Goal: Task Accomplishment & Management: Manage account settings

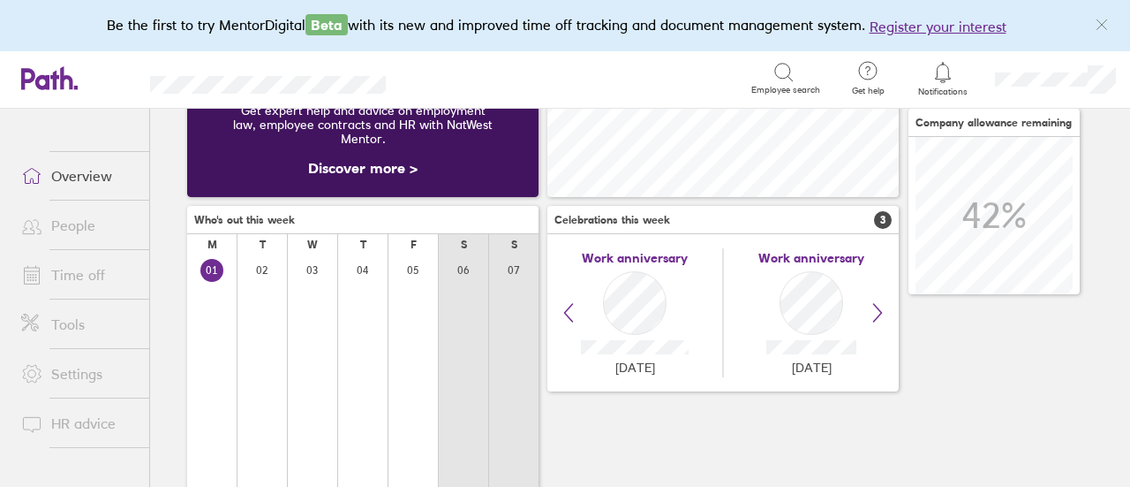
scroll to position [177, 0]
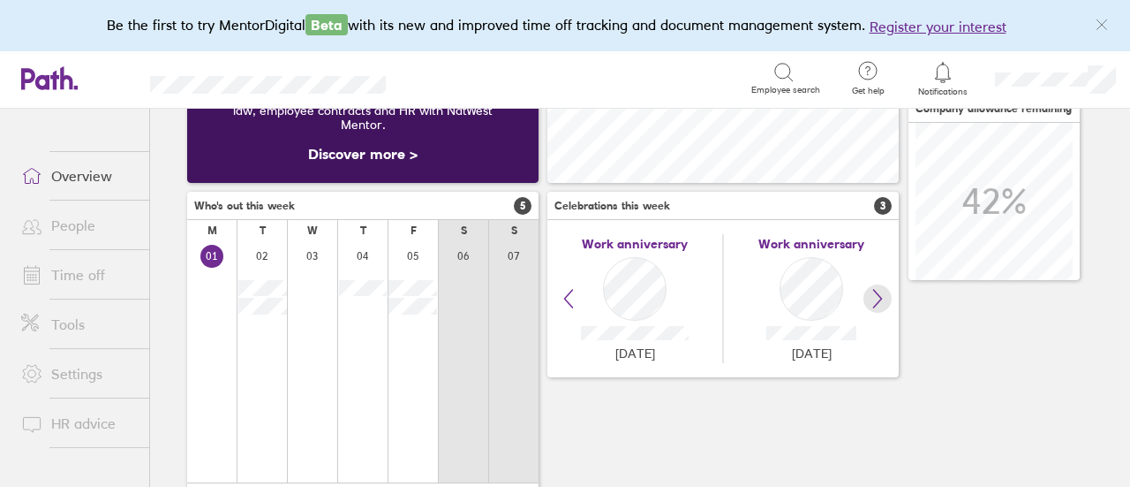
click at [880, 307] on icon at bounding box center [877, 298] width 21 height 21
click at [871, 299] on icon at bounding box center [877, 298] width 21 height 21
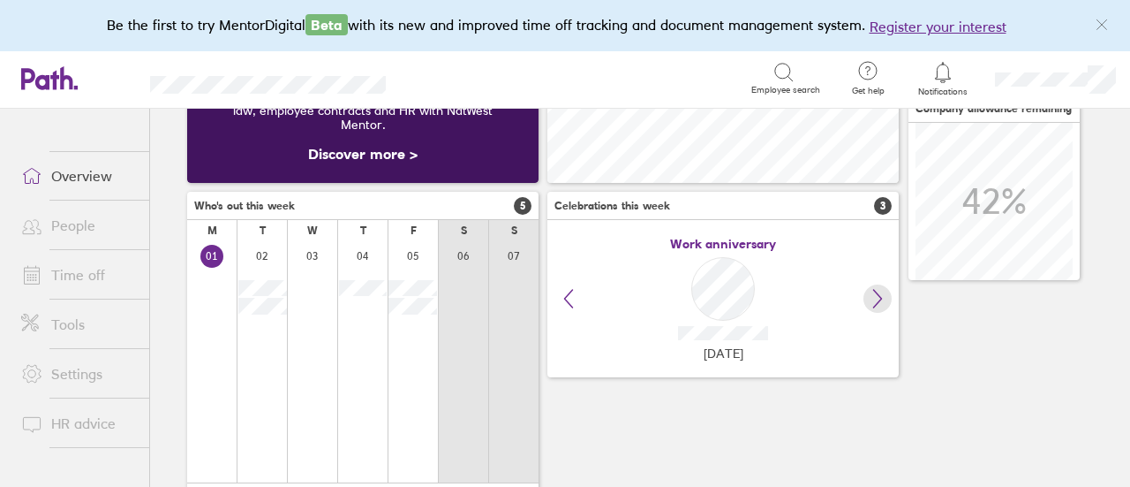
click at [871, 299] on icon at bounding box center [877, 298] width 21 height 21
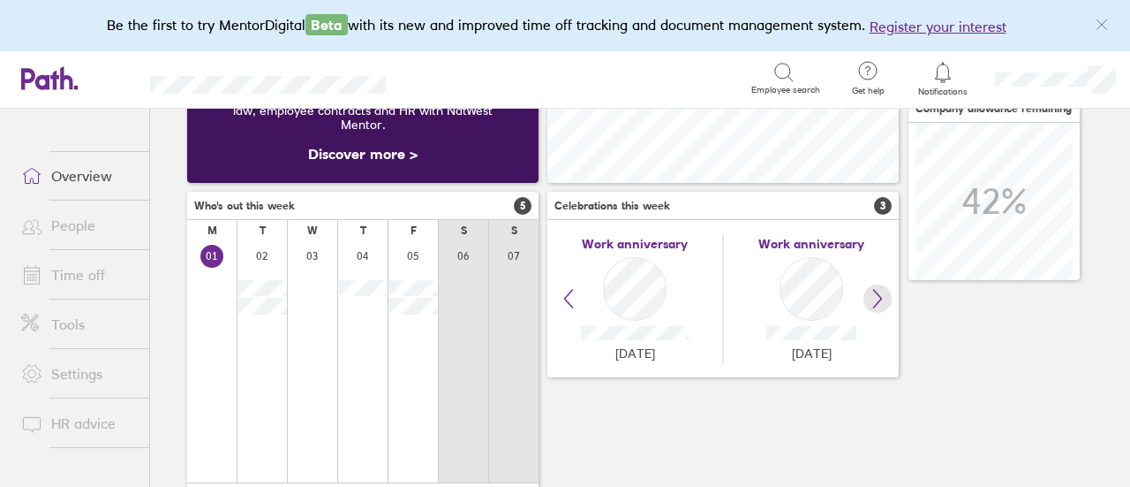
click at [871, 299] on icon at bounding box center [877, 298] width 21 height 21
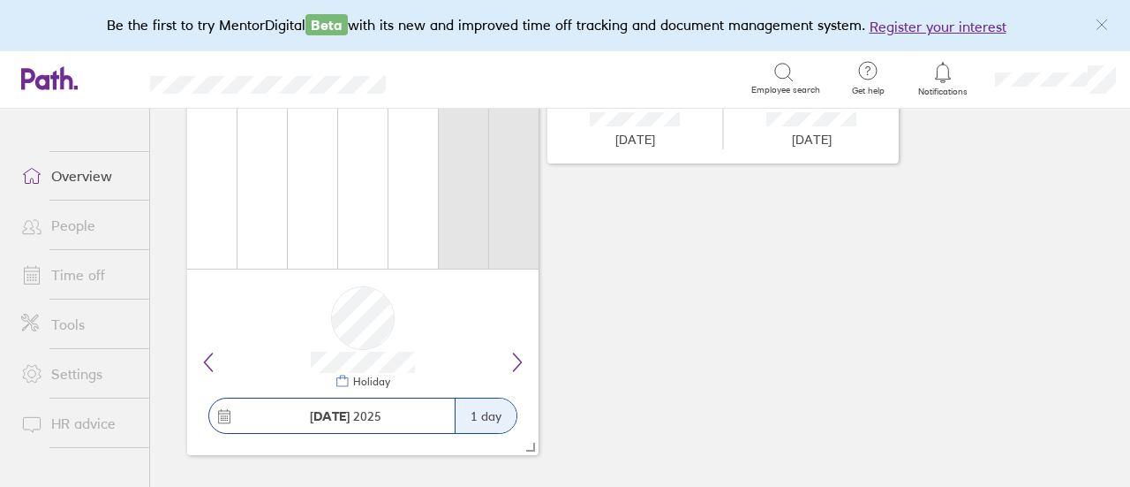
scroll to position [395, 0]
click at [519, 359] on icon at bounding box center [518, 358] width 8 height 18
click at [519, 358] on icon at bounding box center [517, 357] width 21 height 21
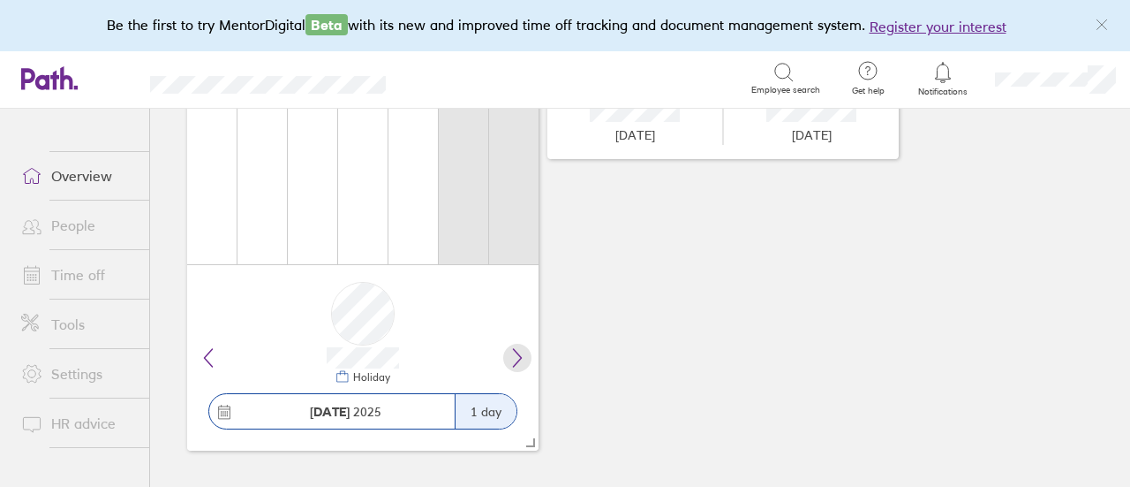
click at [519, 358] on icon at bounding box center [517, 357] width 21 height 21
click at [230, 412] on icon at bounding box center [224, 412] width 16 height 16
click at [222, 410] on icon at bounding box center [224, 412] width 16 height 16
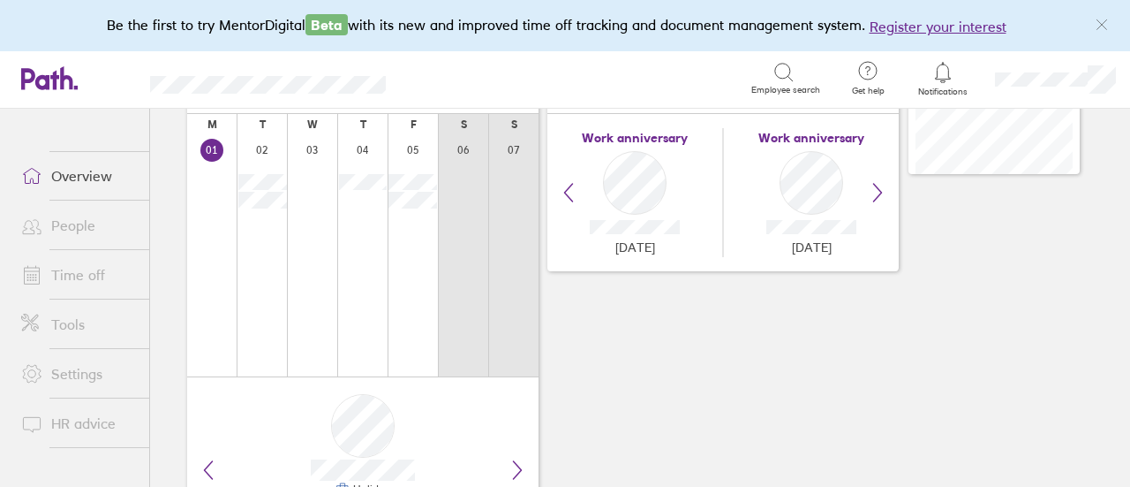
scroll to position [130, 0]
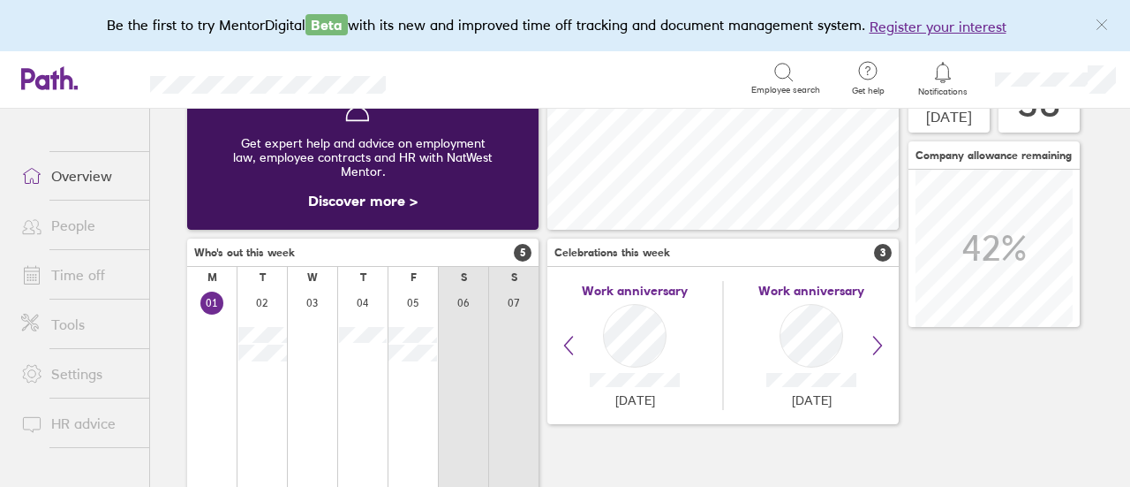
click at [55, 170] on link "Overview" at bounding box center [78, 175] width 142 height 35
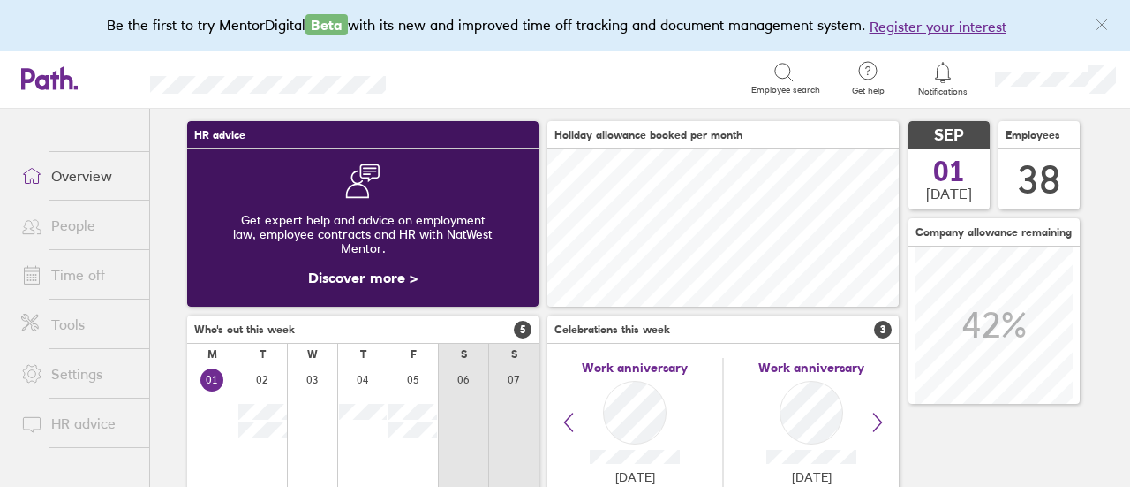
scroll to position [0, 0]
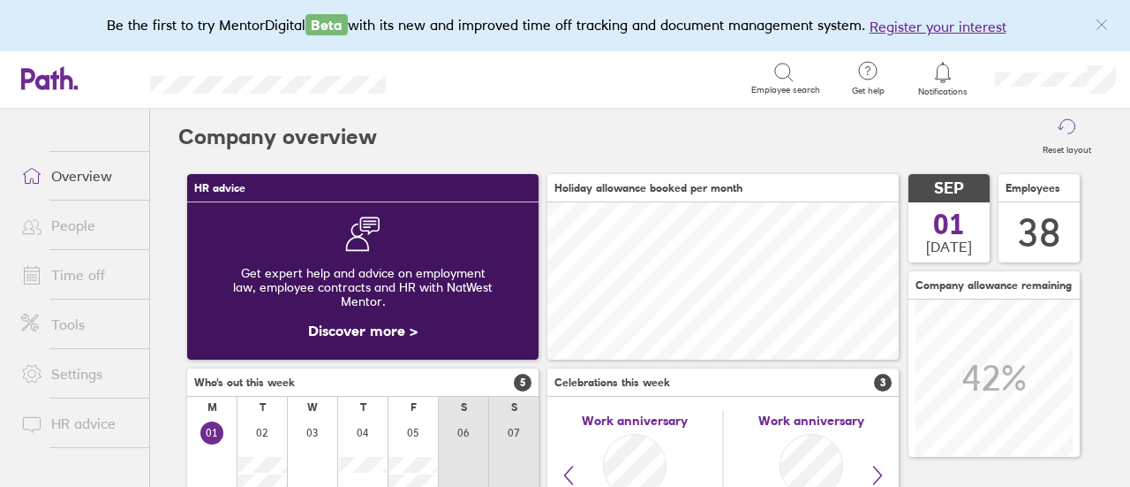
click at [64, 224] on link "People" at bounding box center [78, 225] width 142 height 35
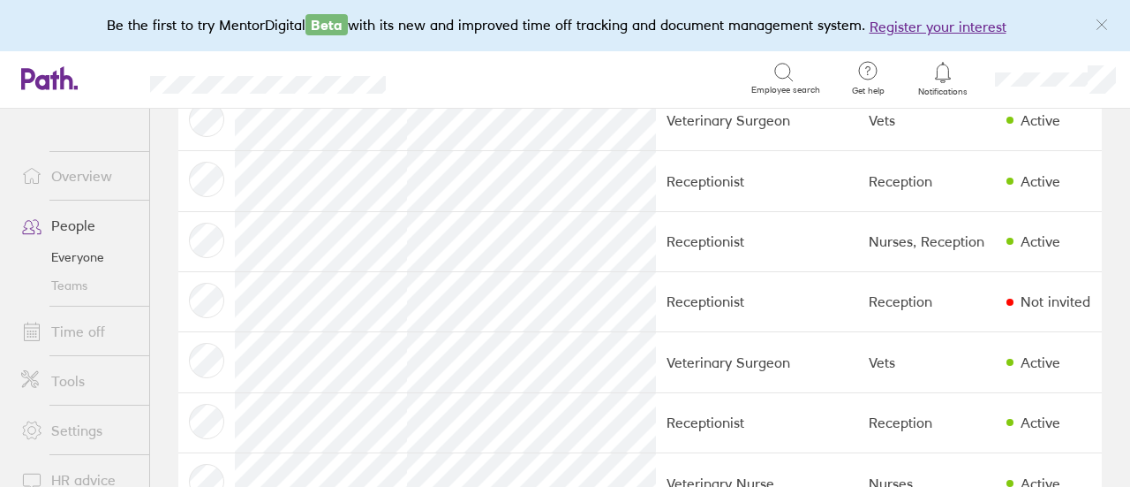
scroll to position [1413, 0]
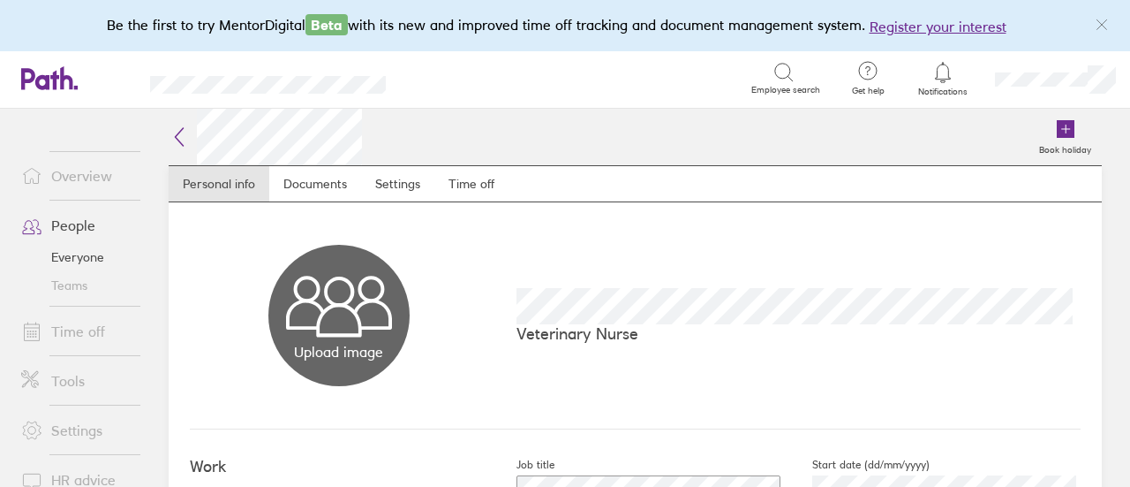
click at [77, 259] on link "Everyone" at bounding box center [78, 257] width 142 height 28
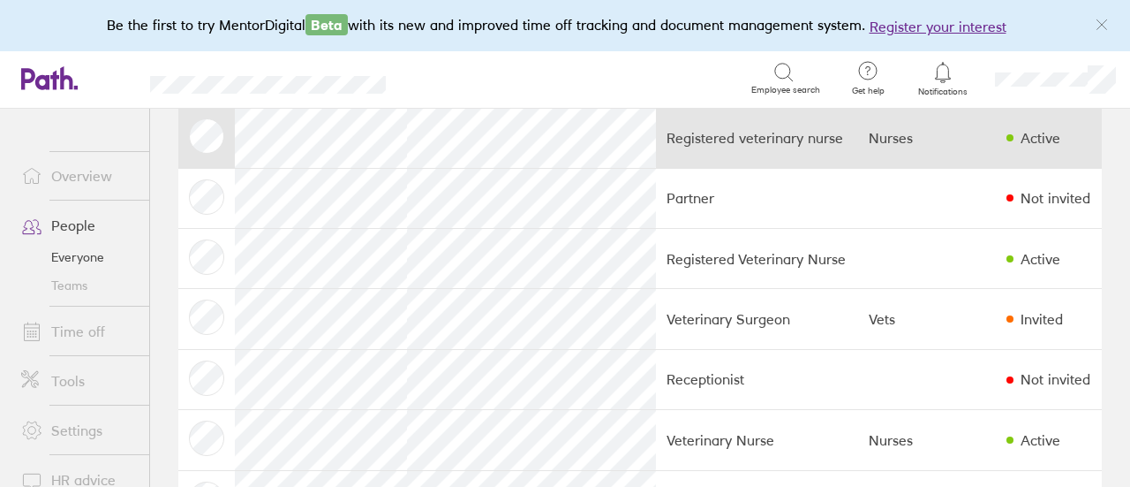
scroll to position [177, 0]
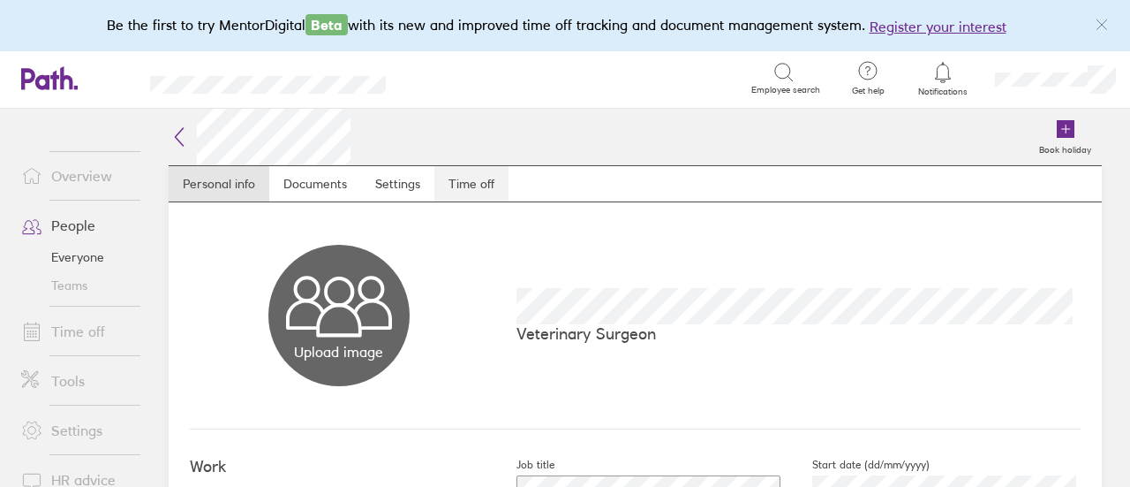
click at [458, 187] on link "Time off" at bounding box center [471, 183] width 74 height 35
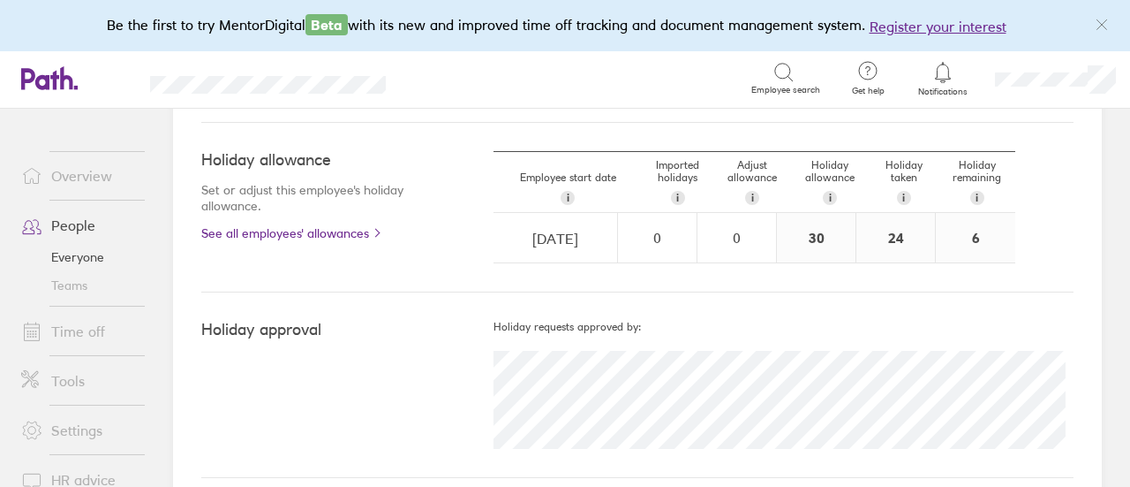
scroll to position [535, 0]
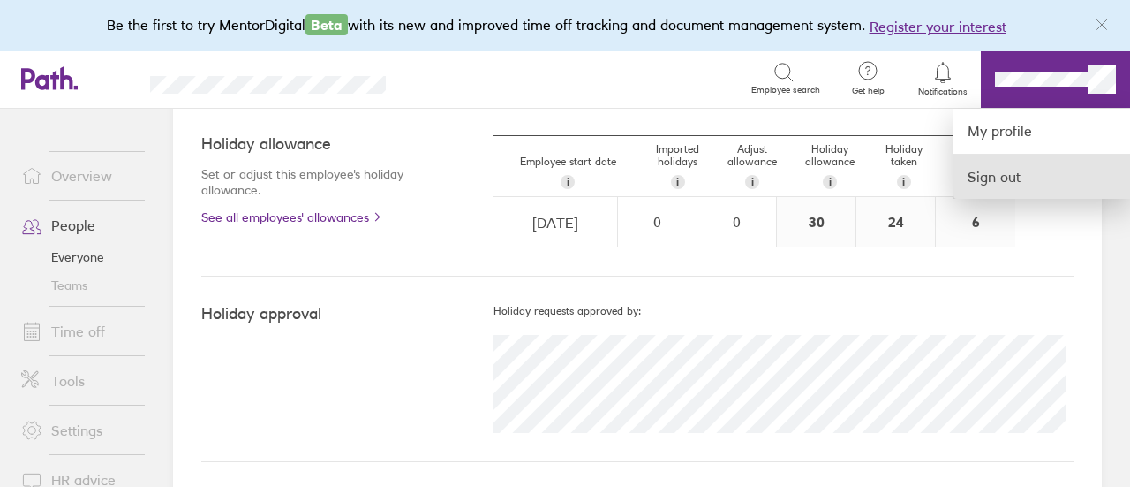
click at [1026, 170] on link "Sign out" at bounding box center [1042, 177] width 177 height 44
